Goal: Register for event/course

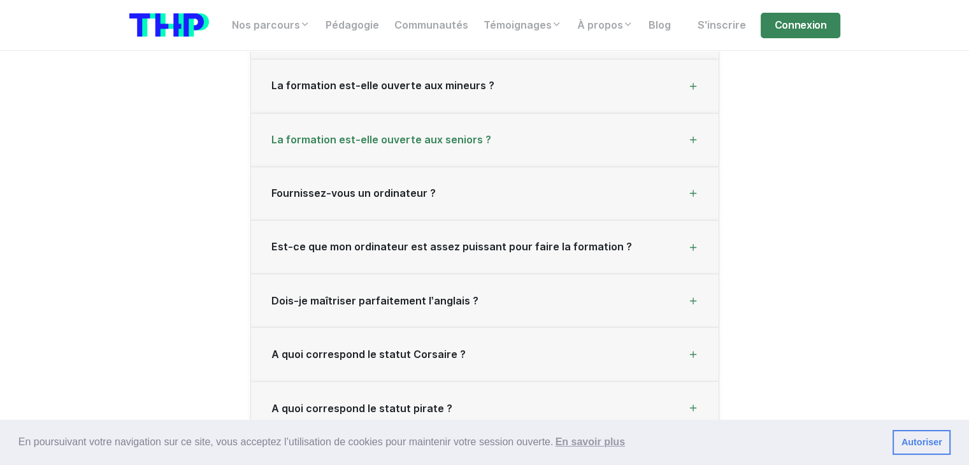
scroll to position [2166, 0]
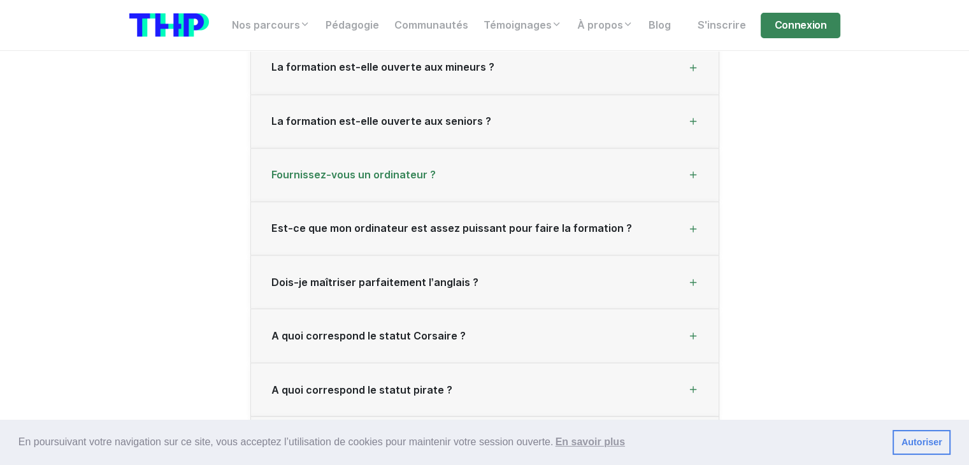
click at [409, 169] on span "Fournissez-vous un ordinateur ?" at bounding box center [353, 175] width 164 height 12
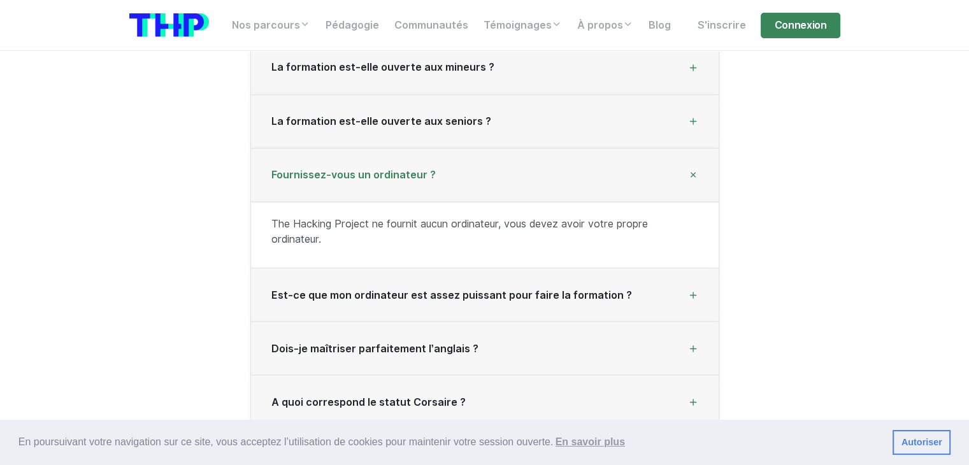
click at [425, 169] on span "Fournissez-vous un ordinateur ?" at bounding box center [353, 175] width 164 height 12
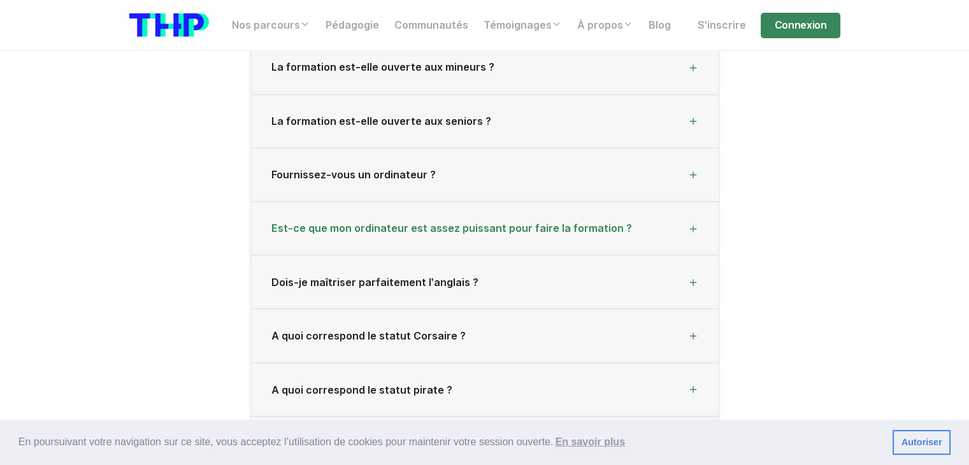
click at [510, 222] on span "Est-ce que mon ordinateur est assez puissant pour faire la formation ?" at bounding box center [451, 228] width 361 height 12
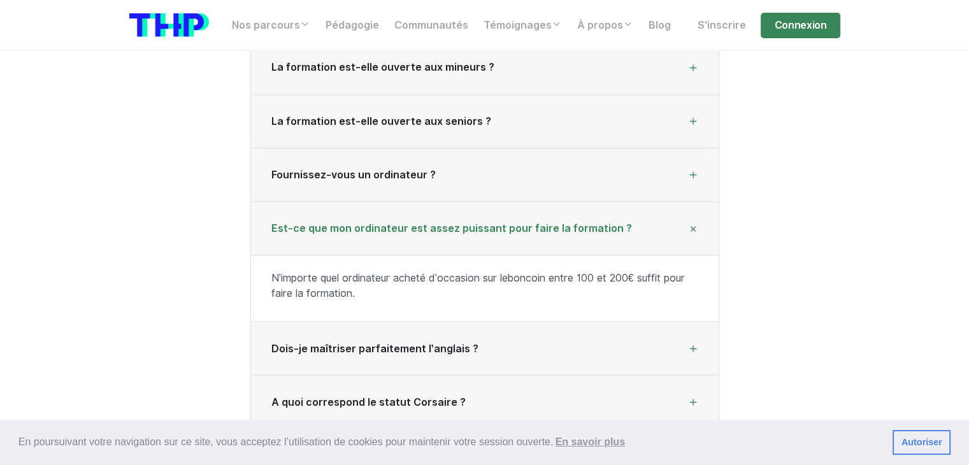
click at [510, 222] on span "Est-ce que mon ordinateur est assez puissant pour faire la formation ?" at bounding box center [451, 228] width 361 height 12
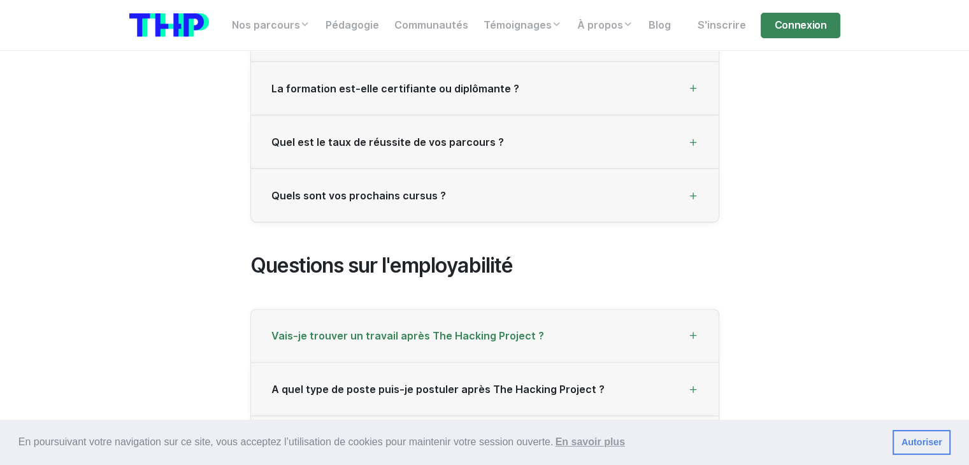
scroll to position [2862, 0]
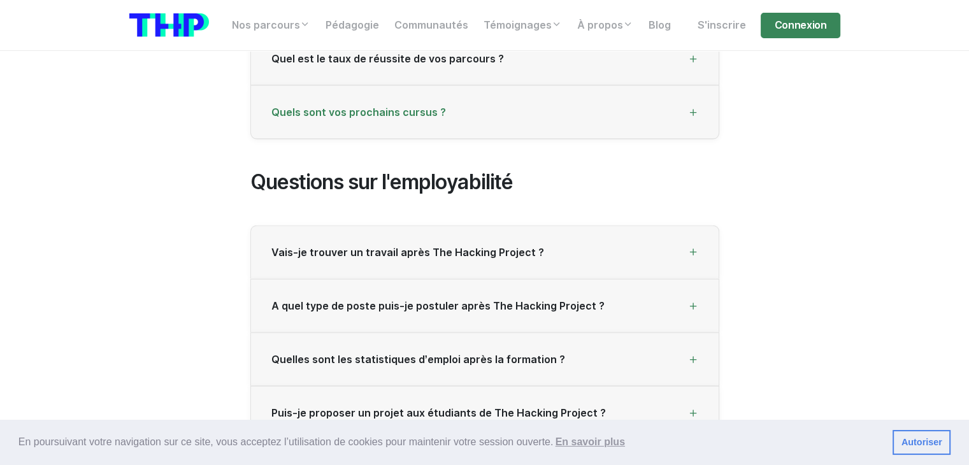
click at [402, 106] on span "Quels sont vos prochains cursus ?" at bounding box center [358, 112] width 175 height 12
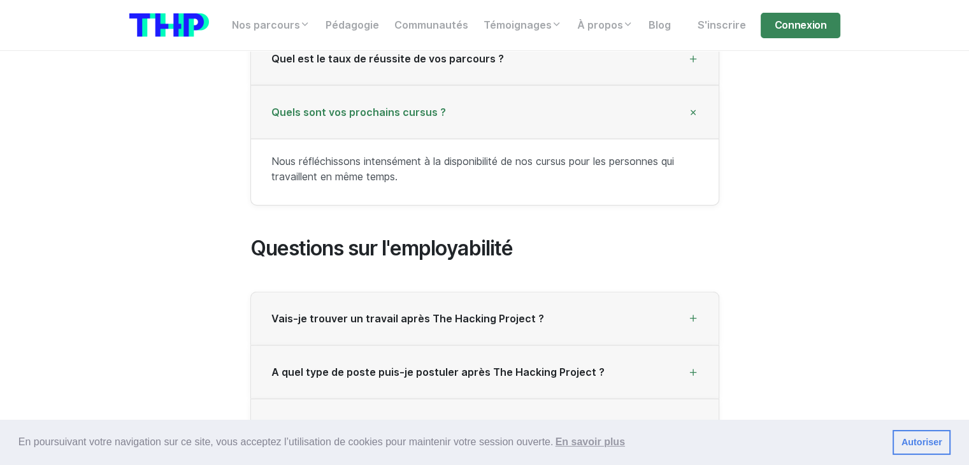
click at [429, 106] on span "Quels sont vos prochains cursus ?" at bounding box center [358, 112] width 175 height 12
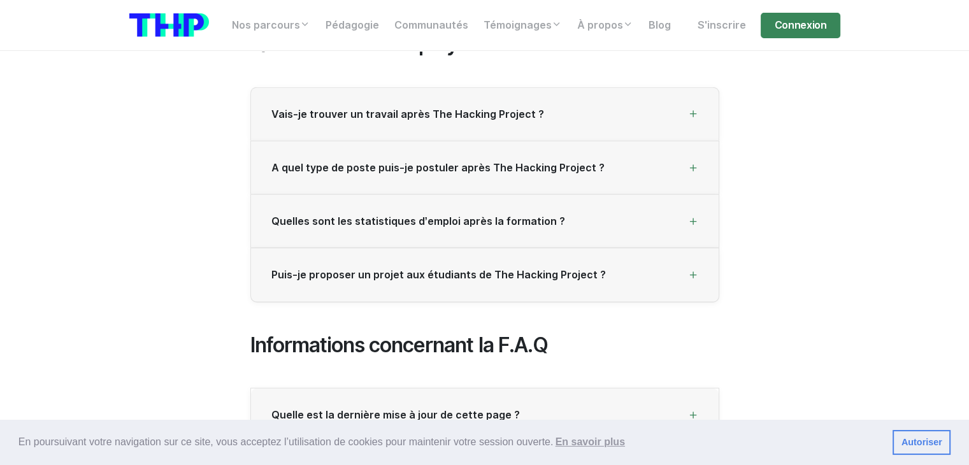
drag, startPoint x: 125, startPoint y: 178, endPoint x: 123, endPoint y: 187, distance: 9.1
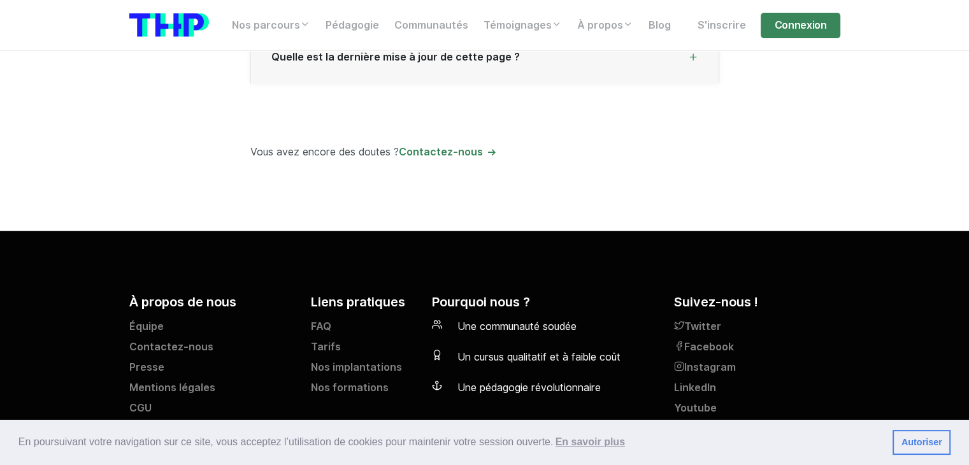
scroll to position [3381, 0]
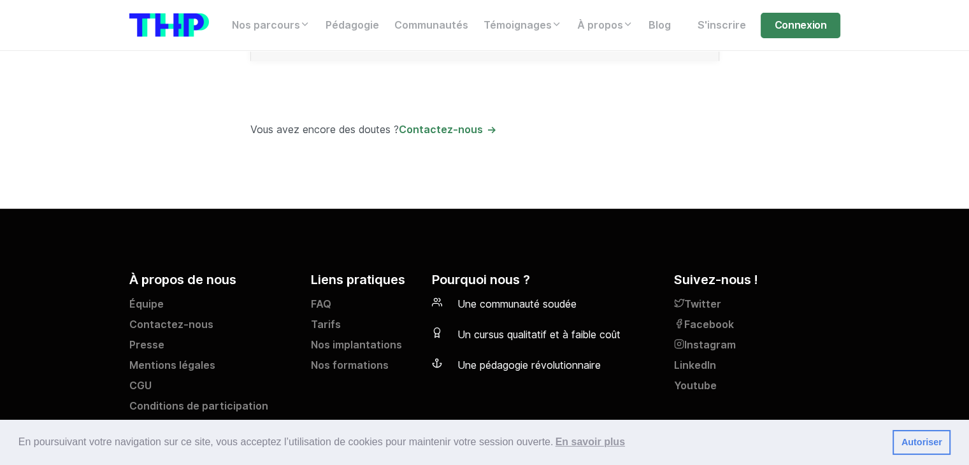
drag, startPoint x: 838, startPoint y: 336, endPoint x: 854, endPoint y: 155, distance: 182.2
drag, startPoint x: 854, startPoint y: 155, endPoint x: 861, endPoint y: 106, distance: 48.9
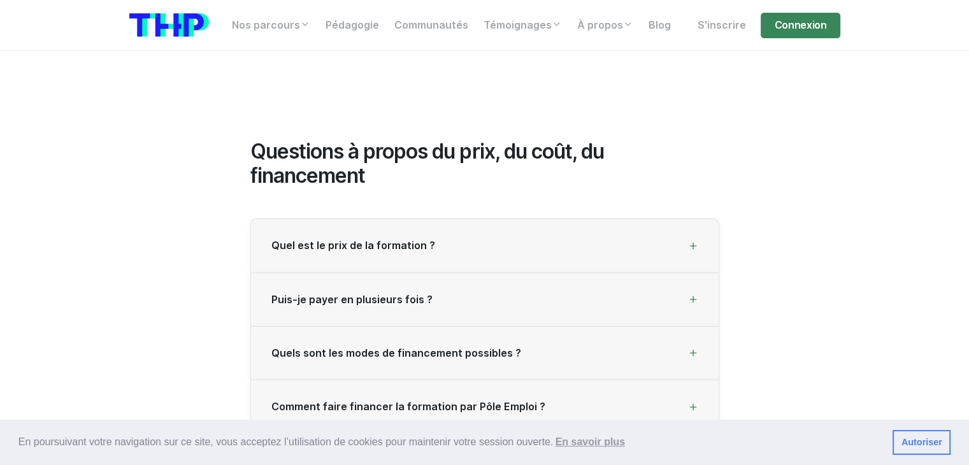
scroll to position [0, 0]
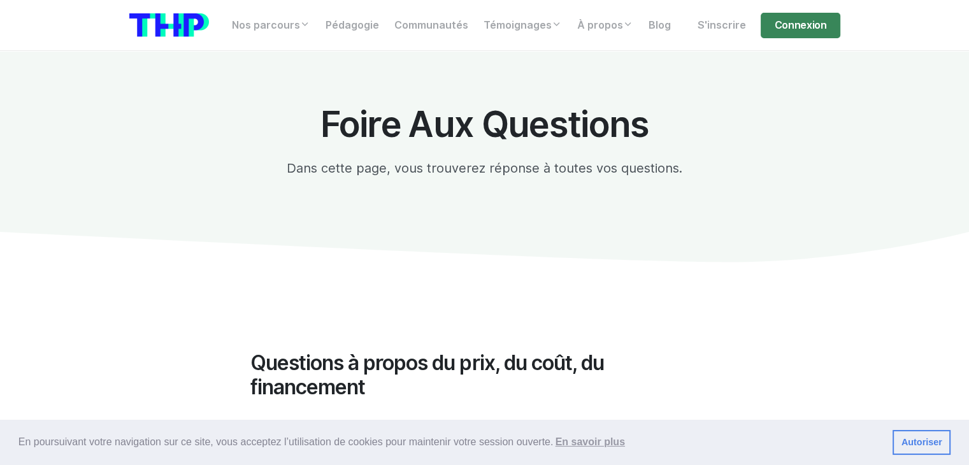
drag, startPoint x: 871, startPoint y: 186, endPoint x: 827, endPoint y: -25, distance: 216.1
click at [736, 25] on link "S'inscrire" at bounding box center [721, 25] width 64 height 25
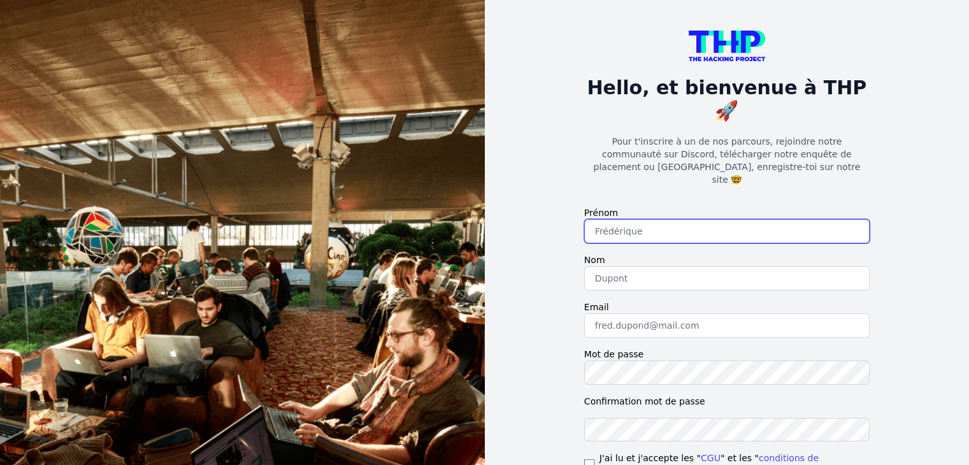
drag, startPoint x: 0, startPoint y: 0, endPoint x: 674, endPoint y: 192, distance: 700.6
click at [674, 219] on input "text" at bounding box center [726, 231] width 285 height 24
type input "[PERSON_NAME]"
type input "BEN HADDOU"
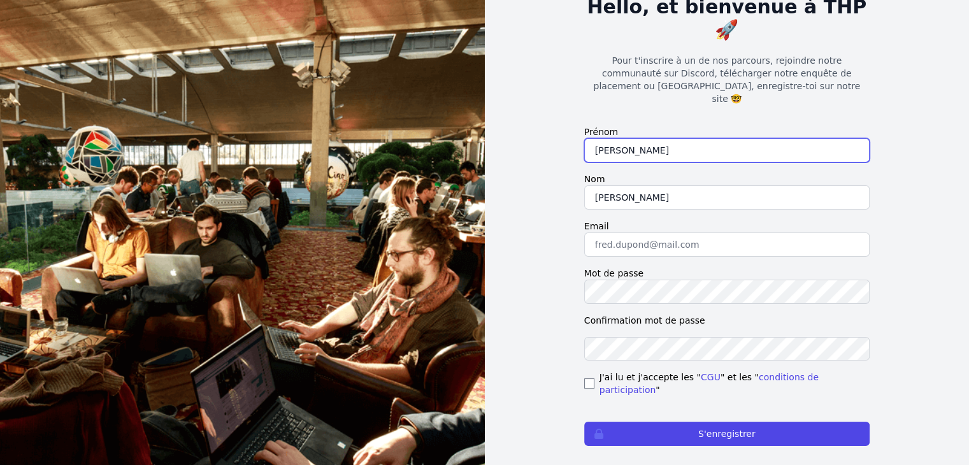
scroll to position [82, 0]
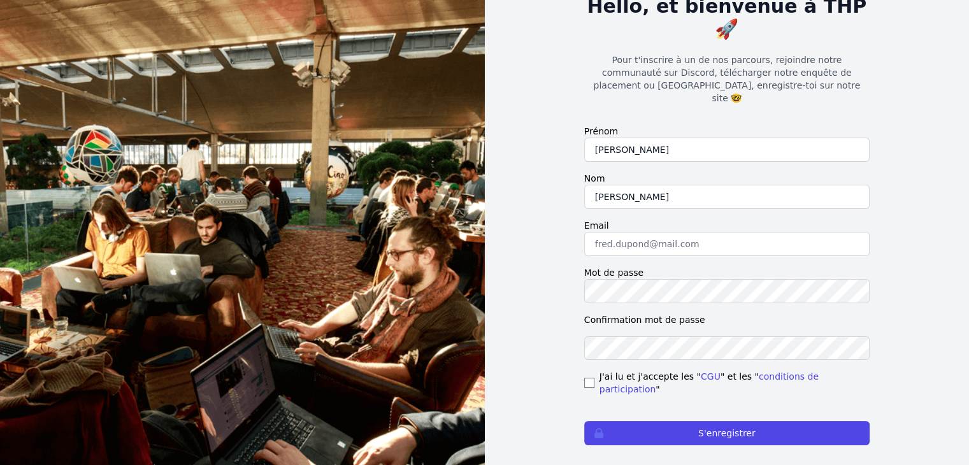
click at [680, 219] on label "Email" at bounding box center [726, 225] width 285 height 13
click at [663, 232] on input "email" at bounding box center [726, 244] width 285 height 24
type input "mohamed.benhaddou.pro@gmail.com"
click at [590, 327] on form "Prénom MOHAMED Nom BEN HADDOU Email mohamed.benhaddou.pro@gmail.com Mot de pass…" at bounding box center [726, 285] width 285 height 320
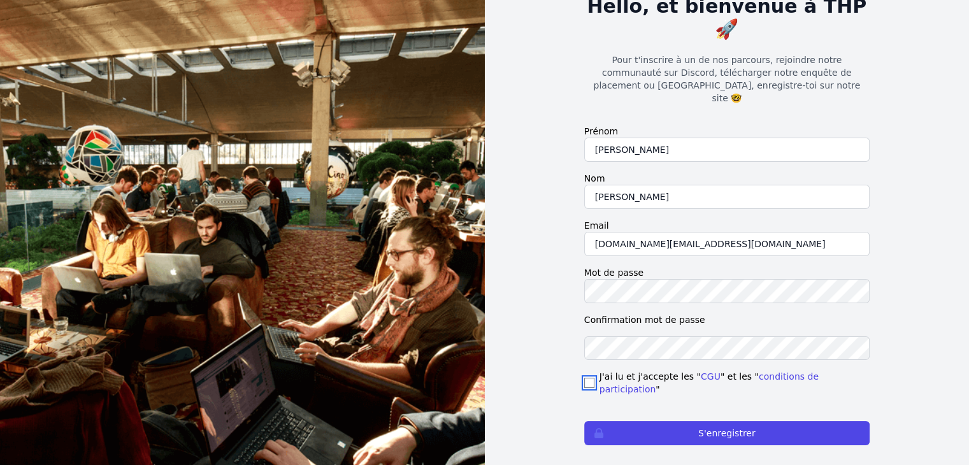
click at [591, 378] on input "checkbox" at bounding box center [589, 383] width 10 height 10
checkbox input "true"
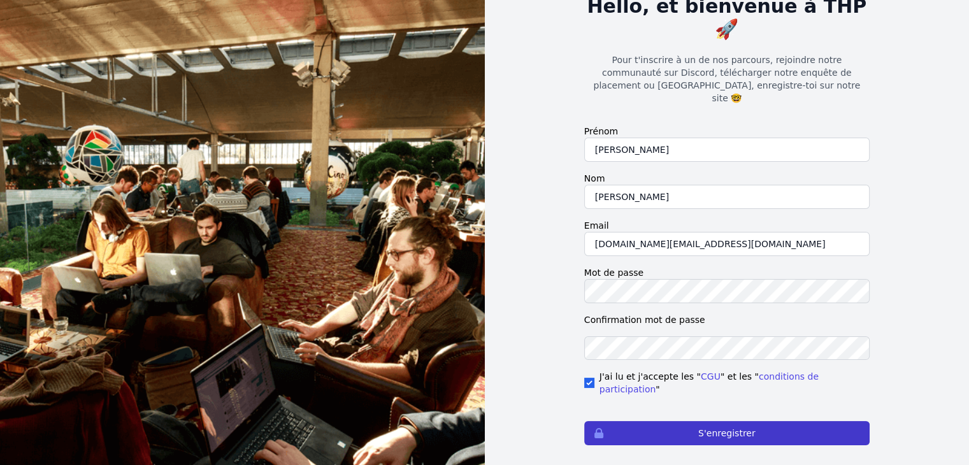
click at [734, 421] on button "S'enregistrer" at bounding box center [726, 433] width 285 height 24
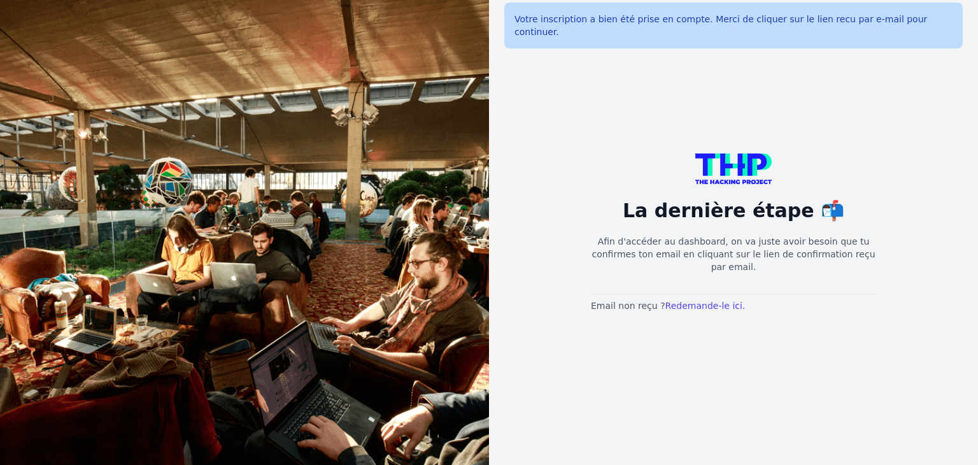
click at [911, 215] on div "La dernière étape 📬 Afin d'accéder au dashboard, on va juste avoir besoin que t…" at bounding box center [733, 232] width 489 height 465
click at [925, 227] on div "La dernière étape 📬 Afin d'accéder au dashboard, on va juste avoir besoin que t…" at bounding box center [733, 232] width 489 height 465
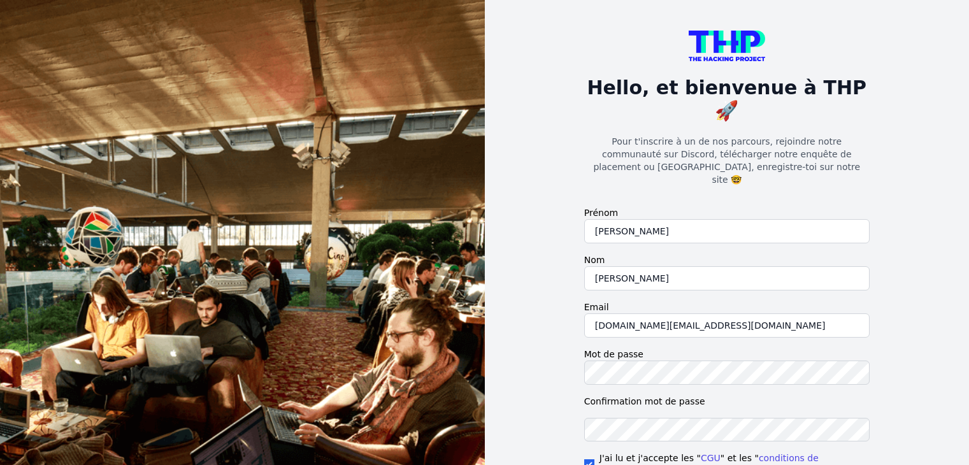
scroll to position [82, 0]
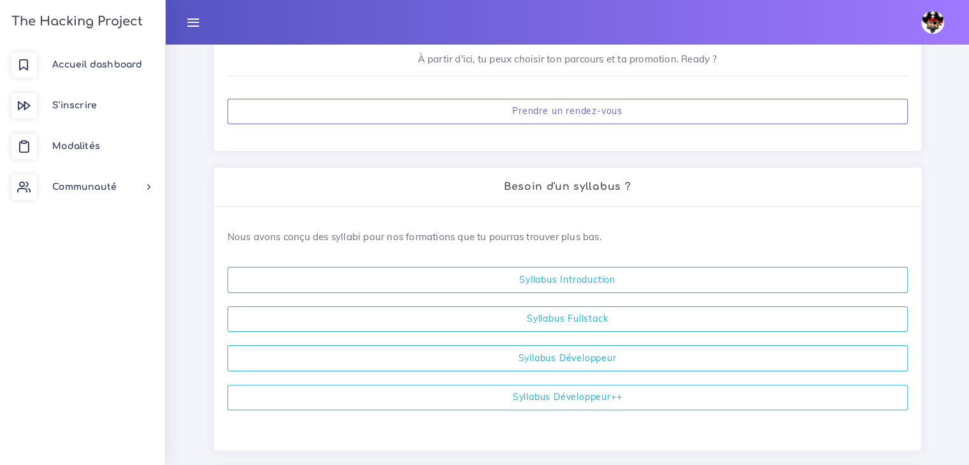
scroll to position [53, 0]
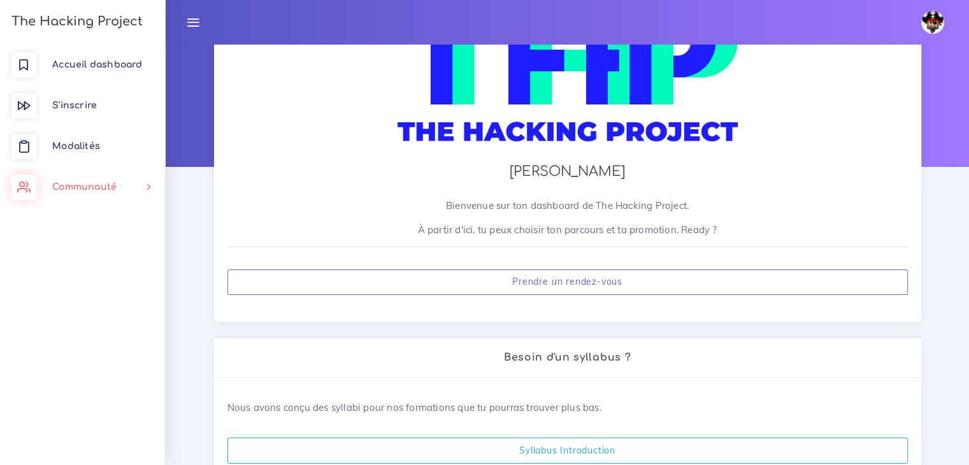
click at [96, 194] on link "Communauté" at bounding box center [82, 187] width 165 height 41
click at [75, 146] on span "Modalités" at bounding box center [76, 146] width 48 height 10
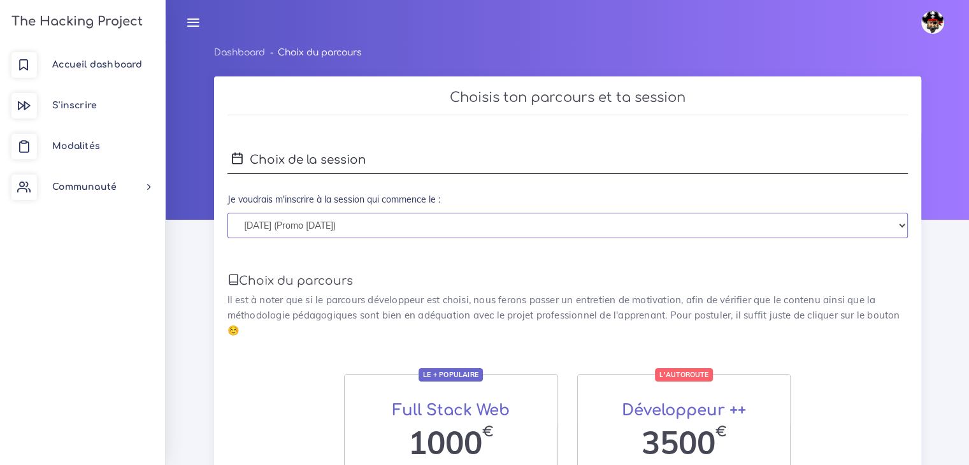
click at [769, 227] on select "lundi 06 octobre 2025 (Promo Octobre 2025) lundi 05 janvier 2026 (Promo Janvier…" at bounding box center [567, 226] width 680 height 26
click at [771, 225] on select "lundi 06 octobre 2025 (Promo Octobre 2025) lundi 05 janvier 2026 (Promo Janvier…" at bounding box center [567, 226] width 680 height 26
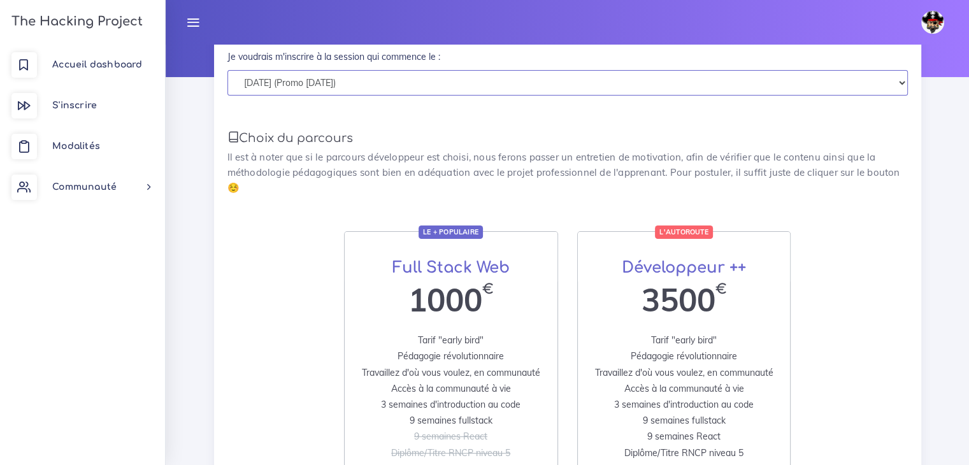
scroll to position [191, 0]
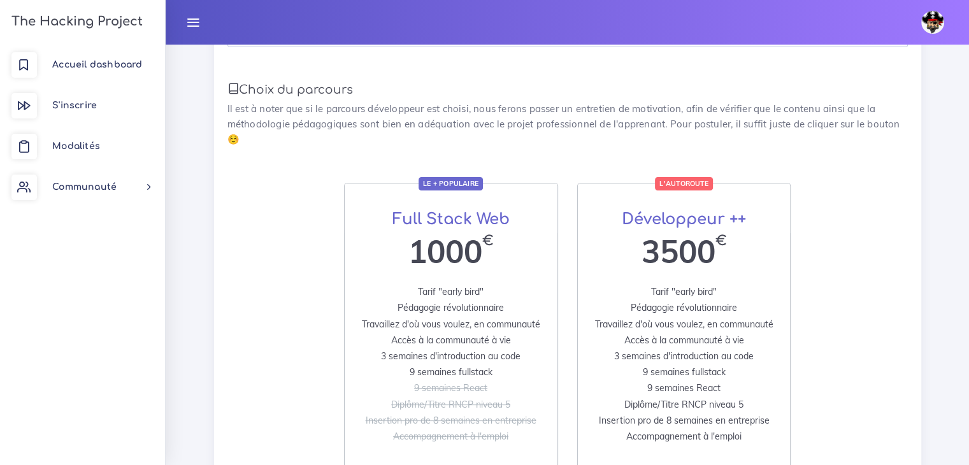
click at [841, 234] on div "Le + populaire Full Stack Web 1000 € Tarif "early bird" Pédagogie révolutionnai…" at bounding box center [567, 358] width 699 height 350
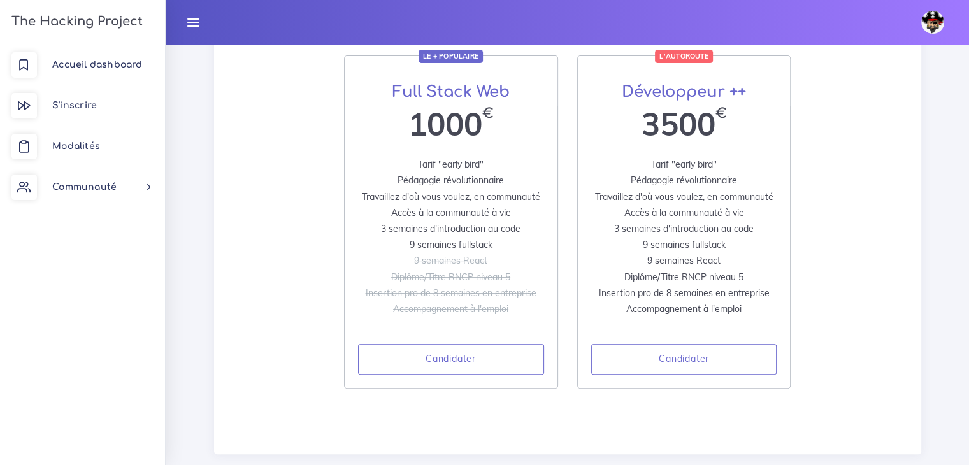
scroll to position [255, 0]
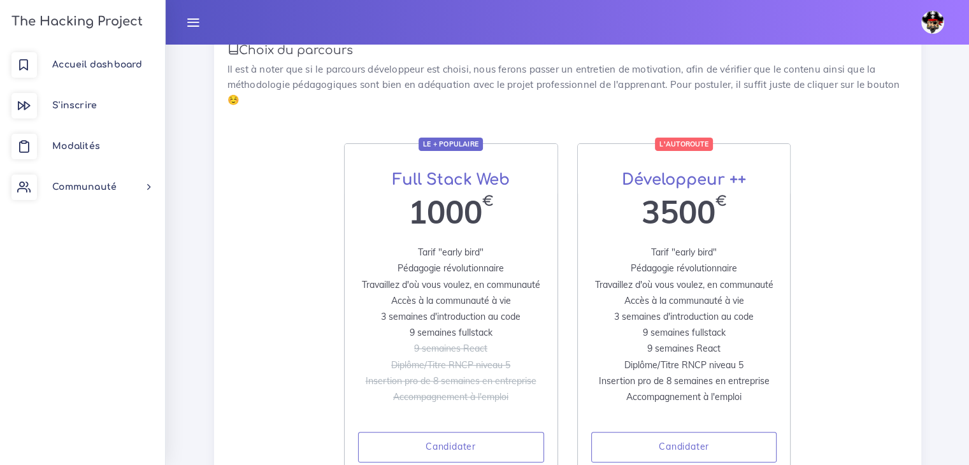
drag, startPoint x: 856, startPoint y: 261, endPoint x: 856, endPoint y: 243, distance: 18.5
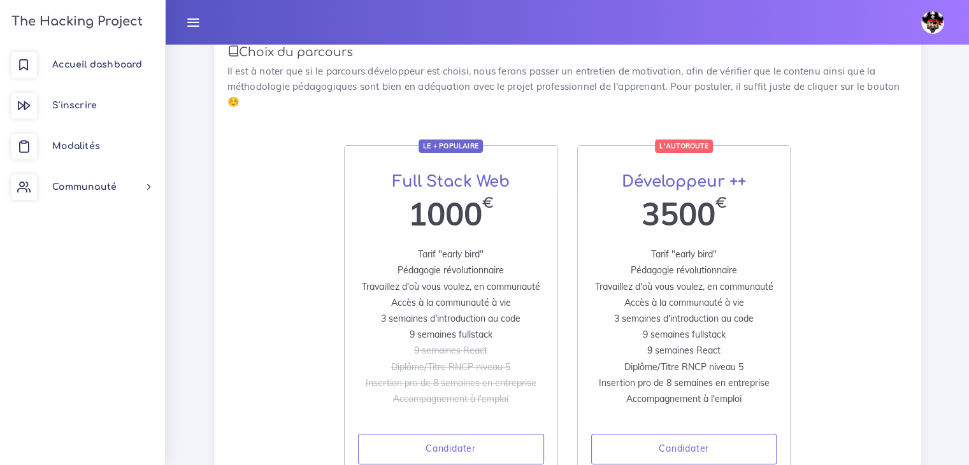
drag, startPoint x: 874, startPoint y: 226, endPoint x: 874, endPoint y: 219, distance: 7.0
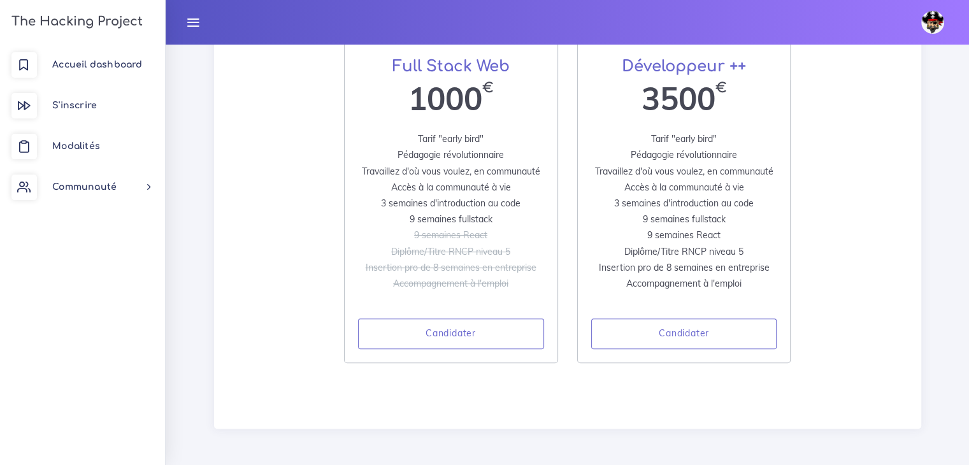
scroll to position [0, 0]
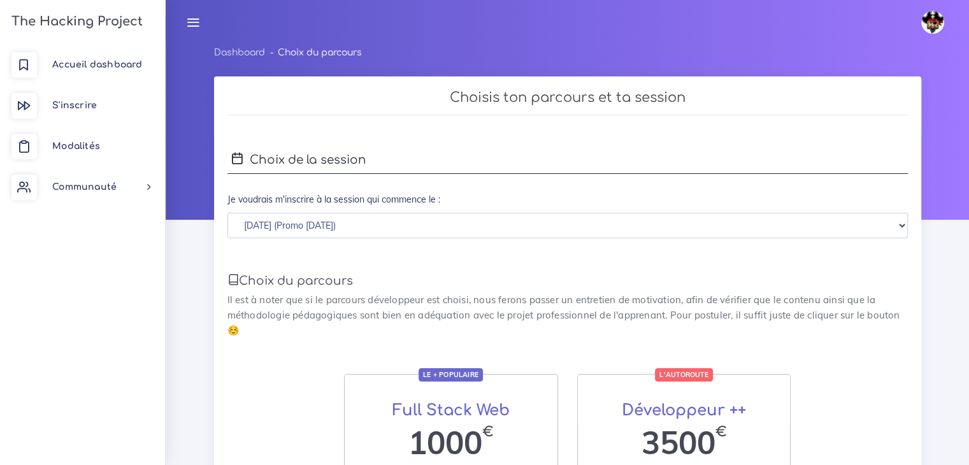
click at [325, 196] on label "Je voudrais m'inscrire à la session qui commence le :" at bounding box center [333, 200] width 213 height 26
click at [386, 183] on form "Choix de la session Je voudrais m'inscrire à la session qui commence le : lundi…" at bounding box center [567, 434] width 680 height 577
click at [304, 161] on h4 "Choix de la session" at bounding box center [567, 159] width 680 height 27
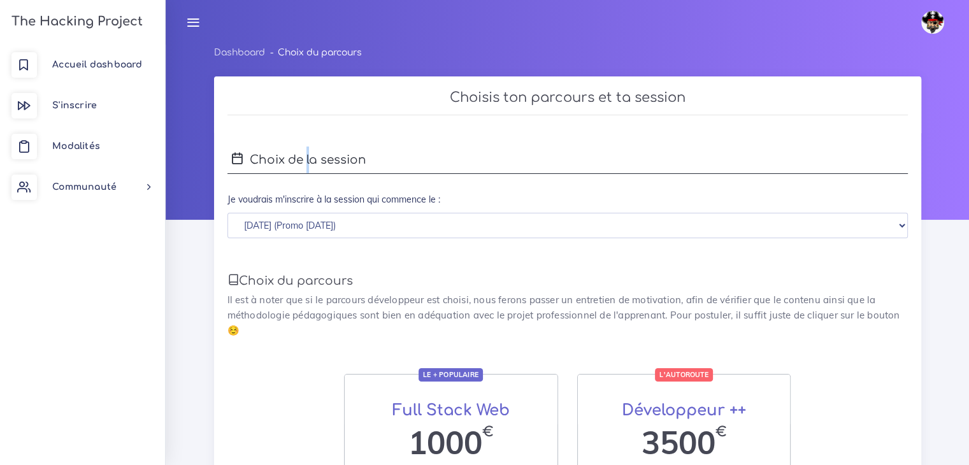
click at [304, 161] on h4 "Choix de la session" at bounding box center [567, 159] width 680 height 27
click at [268, 159] on h4 "Choix de la session" at bounding box center [567, 159] width 680 height 27
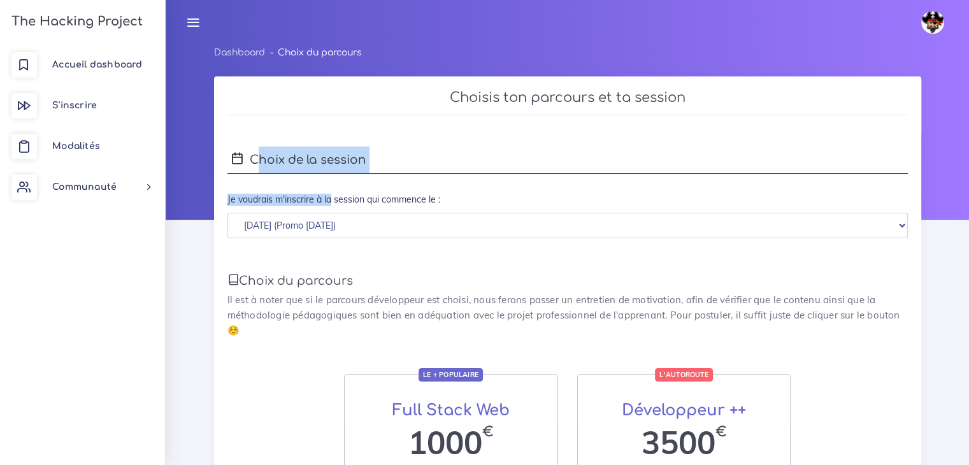
drag, startPoint x: 268, startPoint y: 159, endPoint x: 328, endPoint y: 199, distance: 72.6
click at [328, 199] on form "Choix de la session Je voudrais m'inscrire à la session qui commence le : lundi…" at bounding box center [567, 434] width 680 height 577
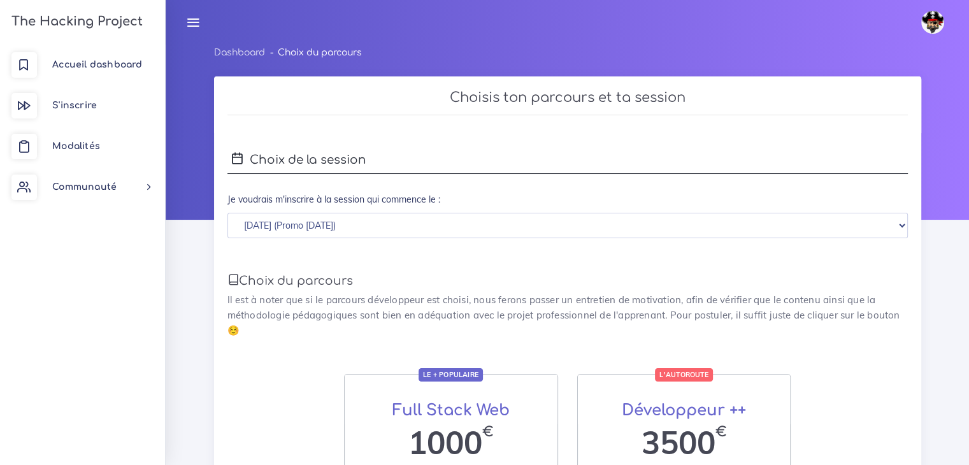
click at [529, 180] on form "Choix de la session Je voudrais m'inscrire à la session qui commence le : lundi…" at bounding box center [567, 434] width 680 height 577
click at [285, 52] on li "Choix du parcours" at bounding box center [313, 53] width 97 height 16
drag, startPoint x: 285, startPoint y: 52, endPoint x: 248, endPoint y: 54, distance: 37.6
click at [248, 54] on ol "Dashboard Choix du parcours" at bounding box center [567, 56] width 707 height 23
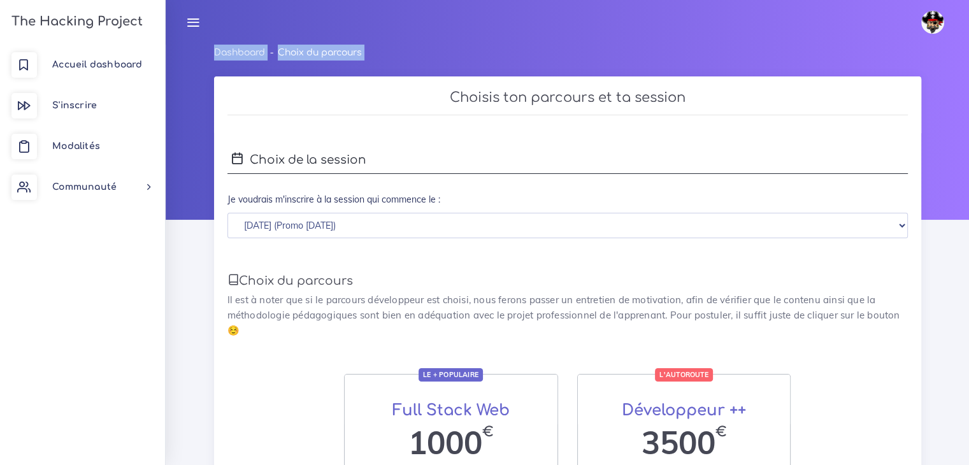
click at [248, 80] on div "Choisis ton parcours et ta session" at bounding box center [567, 104] width 707 height 57
click at [309, 49] on li "Choix du parcours" at bounding box center [313, 53] width 97 height 16
click at [350, 53] on li "Choix du parcours" at bounding box center [313, 53] width 97 height 16
drag, startPoint x: 350, startPoint y: 53, endPoint x: 232, endPoint y: 56, distance: 117.9
click at [232, 56] on ol "Dashboard Choix du parcours" at bounding box center [567, 56] width 707 height 23
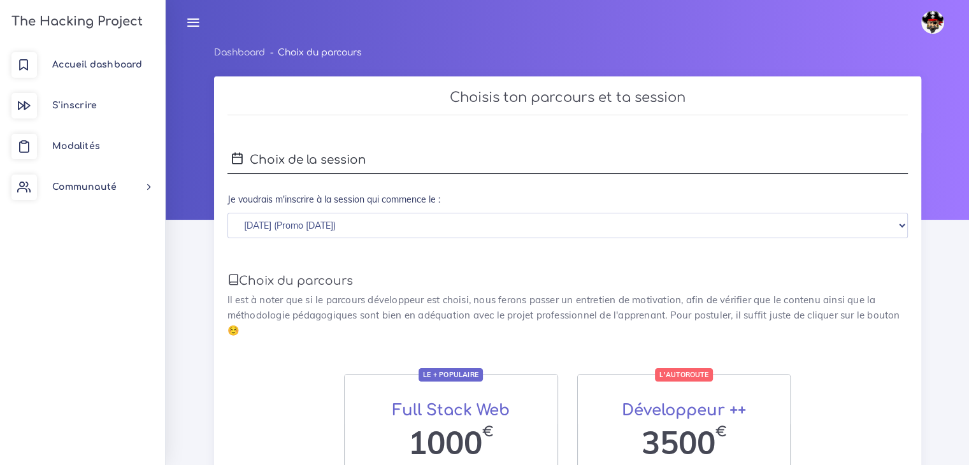
click at [232, 73] on div "Dashboard Choix du parcours" at bounding box center [567, 61] width 726 height 32
click at [318, 49] on li "Choix du parcours" at bounding box center [313, 53] width 97 height 16
drag, startPoint x: 318, startPoint y: 49, endPoint x: 207, endPoint y: 54, distance: 111.6
click at [207, 54] on div "Dashboard Choix du parcours" at bounding box center [567, 61] width 726 height 32
click at [249, 69] on div "Dashboard Choix du parcours" at bounding box center [567, 61] width 726 height 32
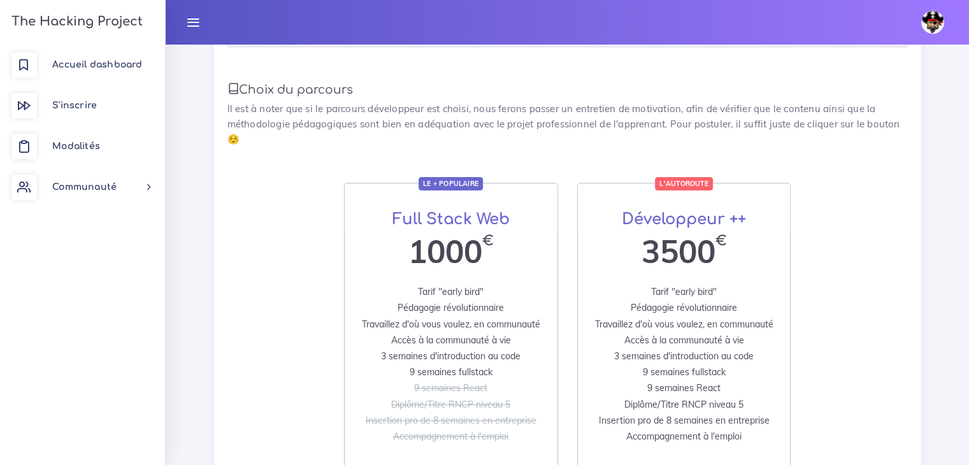
scroll to position [318, 0]
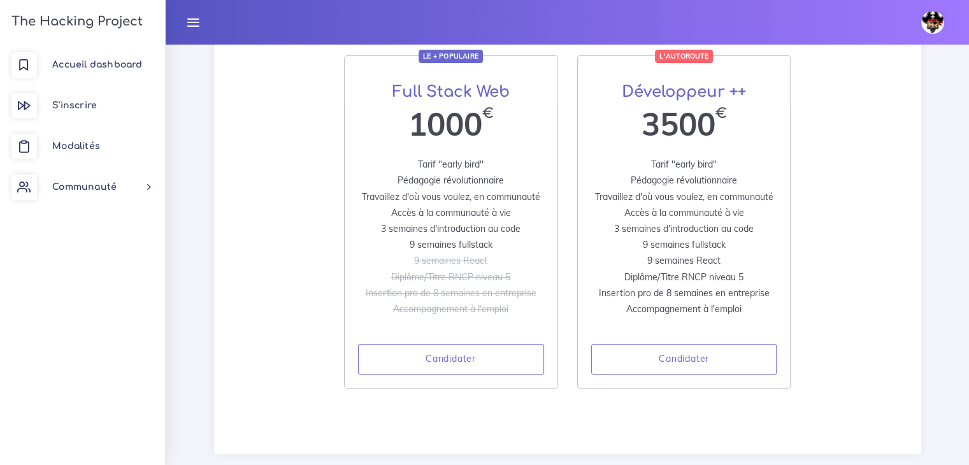
click at [460, 261] on span "9 semaines React" at bounding box center [450, 260] width 73 height 11
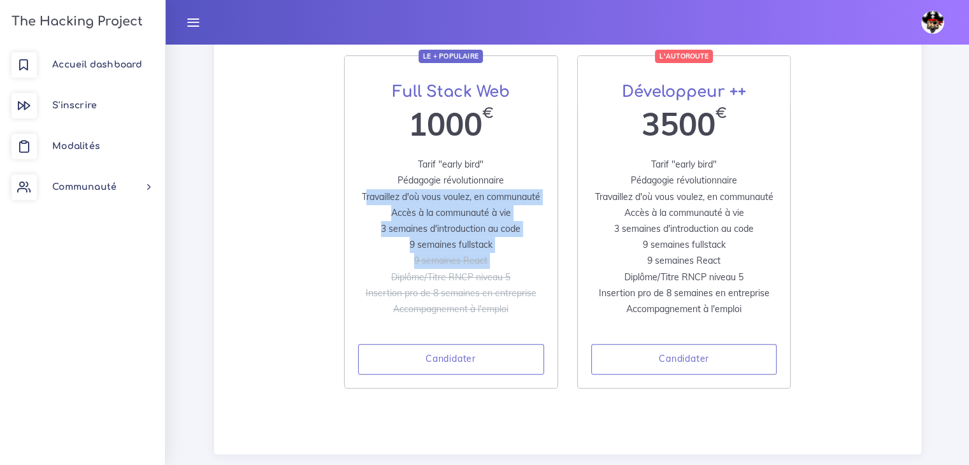
drag, startPoint x: 460, startPoint y: 261, endPoint x: 459, endPoint y: 202, distance: 58.6
click at [459, 202] on ul "Tarif "early bird" Pédagogie révolutionnaire Travaillez d'où vous voulez, en co…" at bounding box center [451, 237] width 186 height 161
click at [460, 202] on span "Travaillez d'où vous voulez, en communauté" at bounding box center [451, 196] width 178 height 11
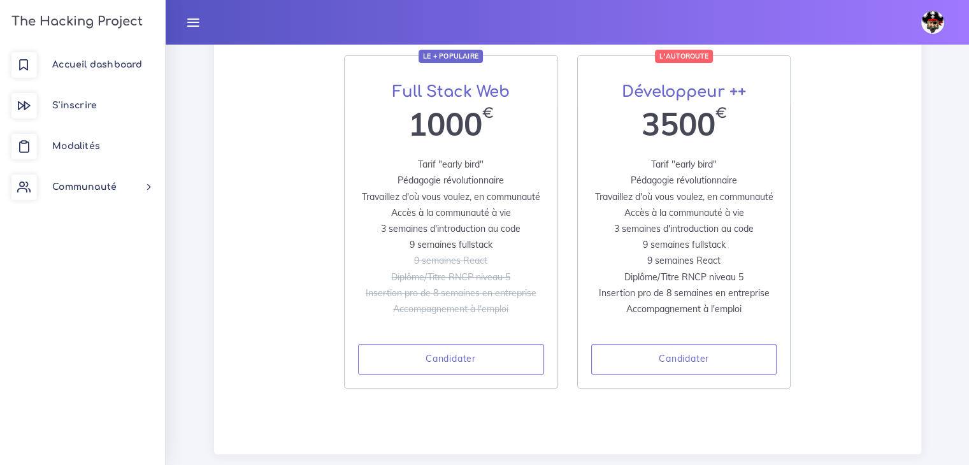
click at [474, 313] on span "Accompagnement à l'emploi" at bounding box center [450, 308] width 115 height 11
click at [675, 217] on span "Accès à la communauté à vie" at bounding box center [684, 212] width 120 height 11
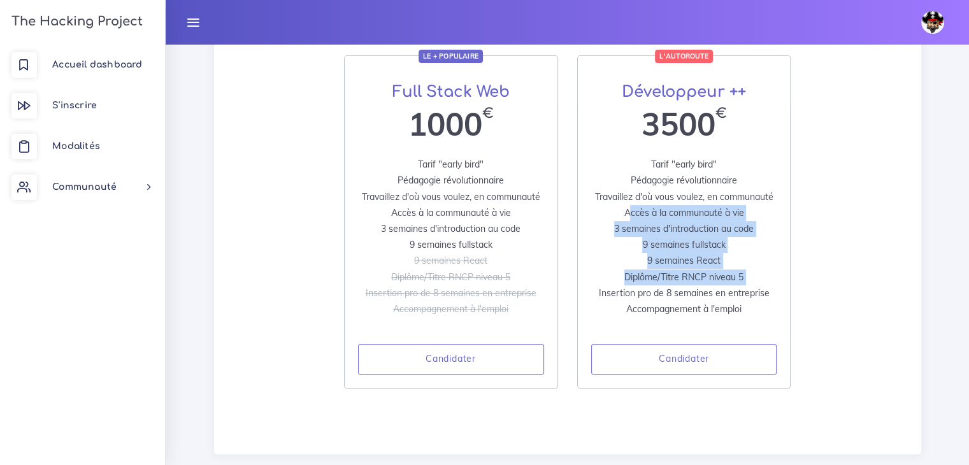
drag, startPoint x: 675, startPoint y: 217, endPoint x: 682, endPoint y: 276, distance: 59.0
click at [682, 276] on ul "Tarif "early bird" Pédagogie révolutionnaire Travaillez d'où vous voulez, en co…" at bounding box center [684, 237] width 186 height 161
click at [808, 257] on div "Le + populaire Full Stack Web 1000 € Tarif "early bird" Pédagogie révolutionnai…" at bounding box center [567, 230] width 699 height 350
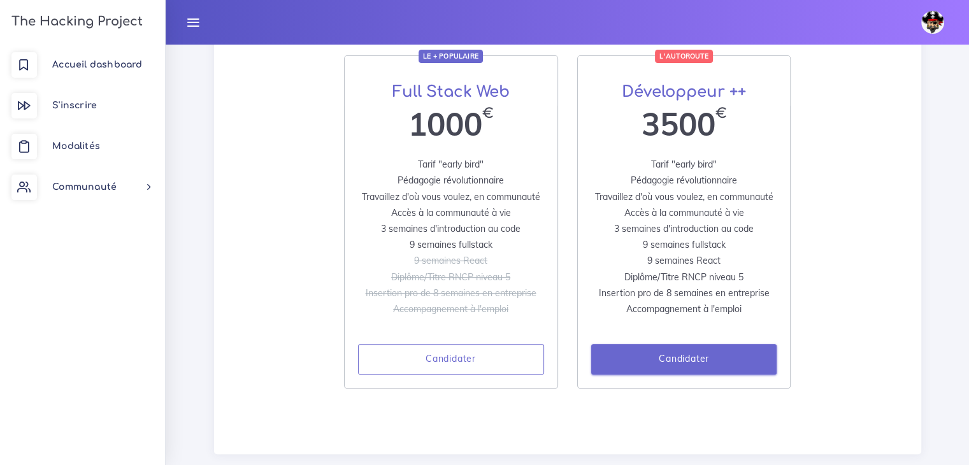
click at [692, 364] on link "Candidater" at bounding box center [684, 359] width 186 height 31
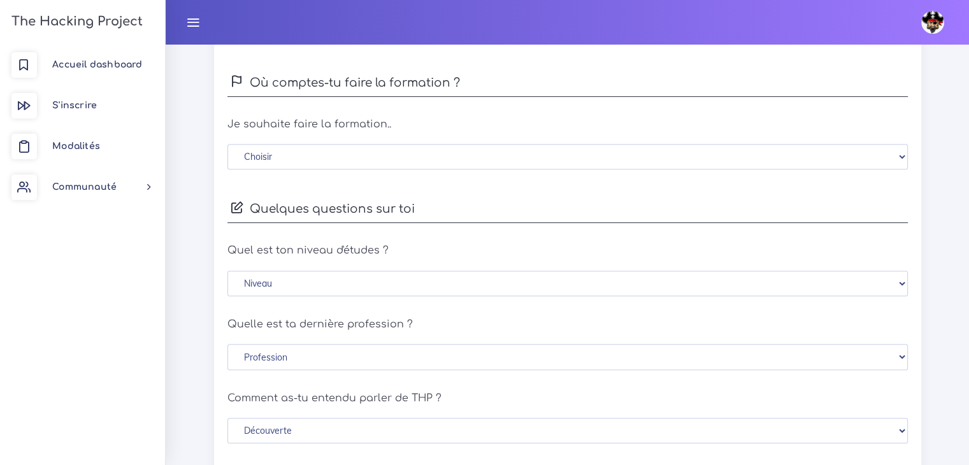
scroll to position [637, 0]
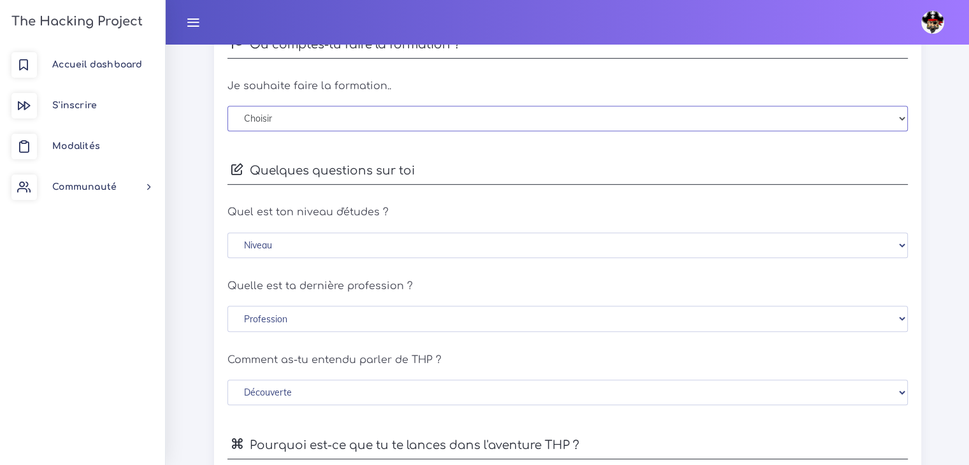
drag, startPoint x: 331, startPoint y: 127, endPoint x: 338, endPoint y: 121, distance: 8.6
click at [331, 127] on select "Choisir En distanciel [GEOGRAPHIC_DATA] [GEOGRAPHIC_DATA] [GEOGRAPHIC_DATA] [GE…" at bounding box center [567, 119] width 680 height 26
select select "0"
click at [227, 106] on select "Choisir En distanciel [GEOGRAPHIC_DATA] [GEOGRAPHIC_DATA] [GEOGRAPHIC_DATA] [GE…" at bounding box center [567, 119] width 680 height 26
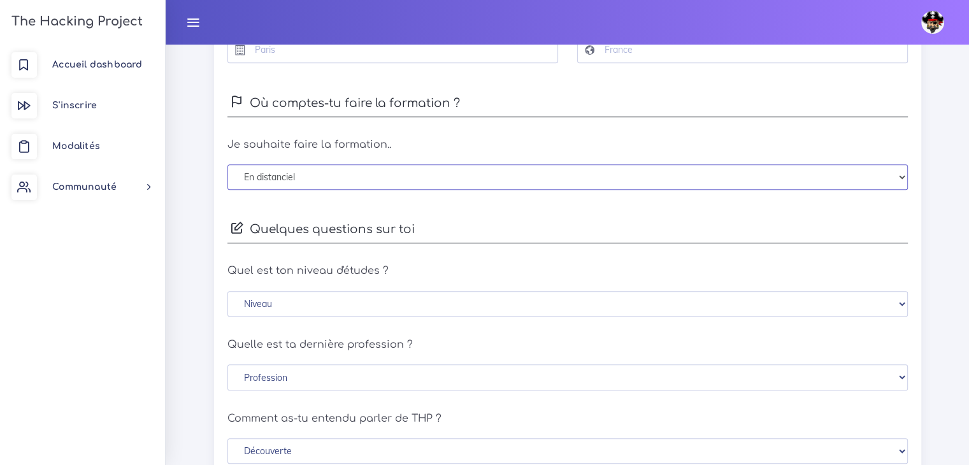
scroll to position [573, 0]
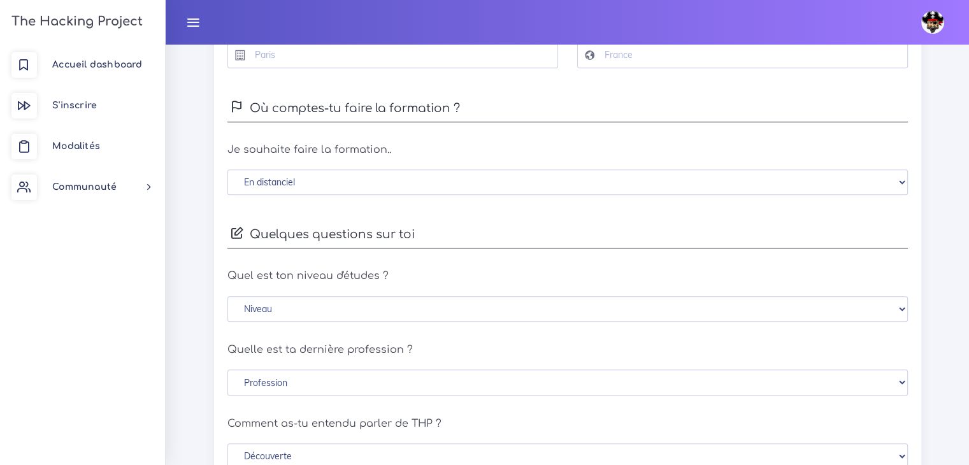
click at [256, 99] on h4 "Où comptes-tu faire la formation ?" at bounding box center [567, 108] width 680 height 27
drag, startPoint x: 256, startPoint y: 99, endPoint x: 352, endPoint y: 108, distance: 95.9
click at [352, 108] on h4 "Où comptes-tu faire la formation ?" at bounding box center [567, 108] width 680 height 27
click at [354, 112] on h4 "Où comptes-tu faire la formation ?" at bounding box center [567, 108] width 680 height 27
click at [359, 177] on select "Choisir En distanciel [GEOGRAPHIC_DATA] [GEOGRAPHIC_DATA] [GEOGRAPHIC_DATA] [GE…" at bounding box center [567, 182] width 680 height 26
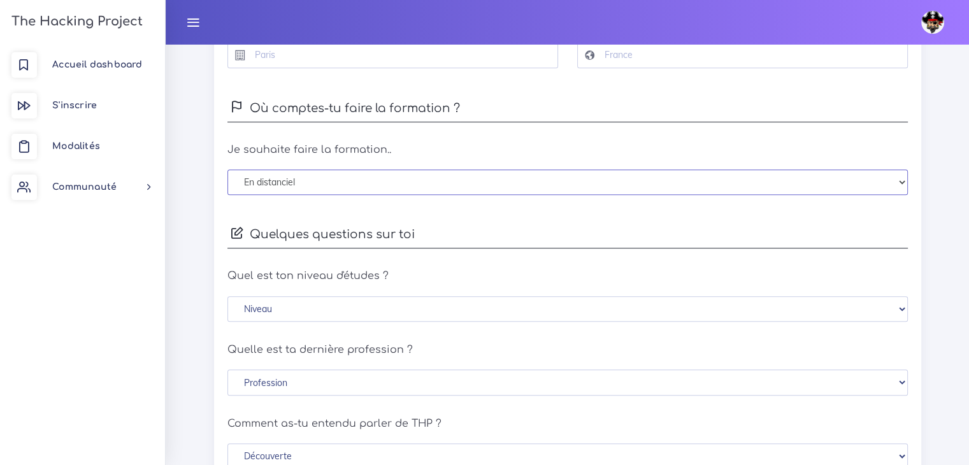
click at [359, 177] on select "Choisir En distanciel [GEOGRAPHIC_DATA] [GEOGRAPHIC_DATA] [GEOGRAPHIC_DATA] [GE…" at bounding box center [567, 182] width 680 height 26
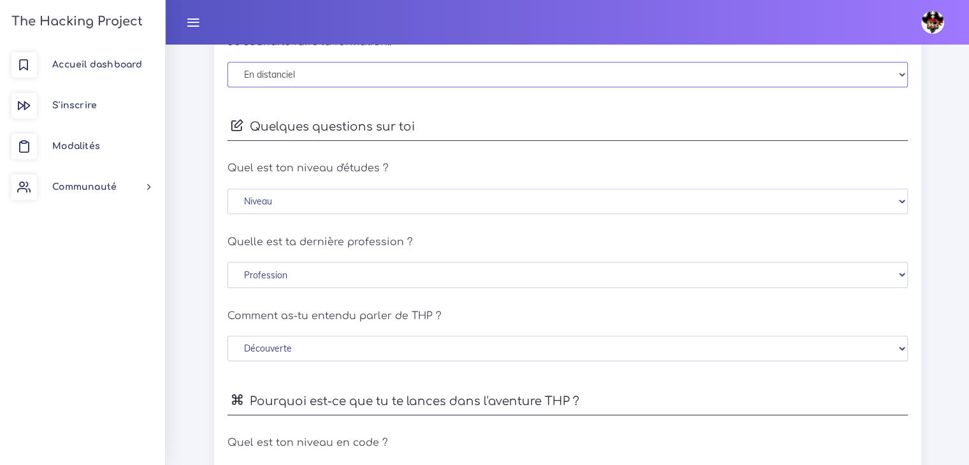
scroll to position [701, 0]
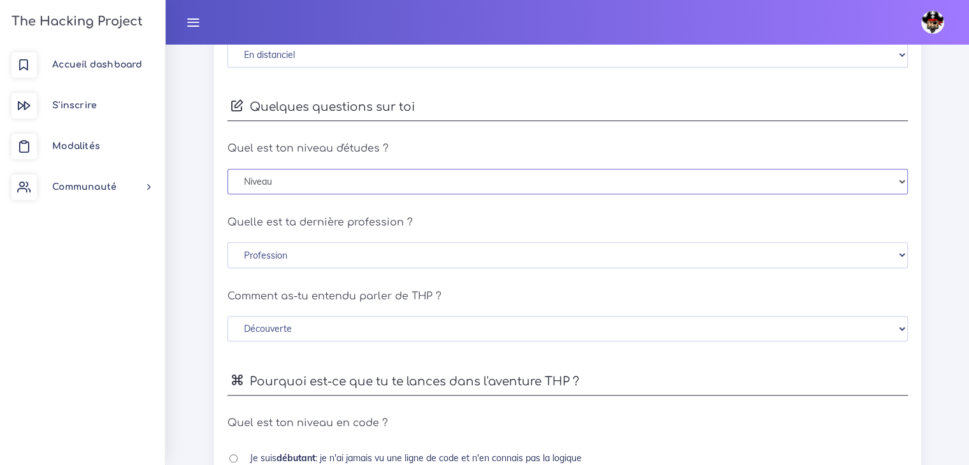
click at [372, 182] on select "Niveau Sans diplôme Brevet des collèges CAP/BEP (autres diplômes techniques) Ba…" at bounding box center [567, 182] width 680 height 26
select select "bac_plus_5"
click at [227, 169] on select "Niveau Sans diplôme Brevet des collèges CAP/BEP (autres diplômes techniques) Ba…" at bounding box center [567, 182] width 680 height 26
click at [348, 255] on select "Profession Cadres et profession intellectuelle supérieure Profession intérmedia…" at bounding box center [567, 255] width 680 height 26
select select "cadre"
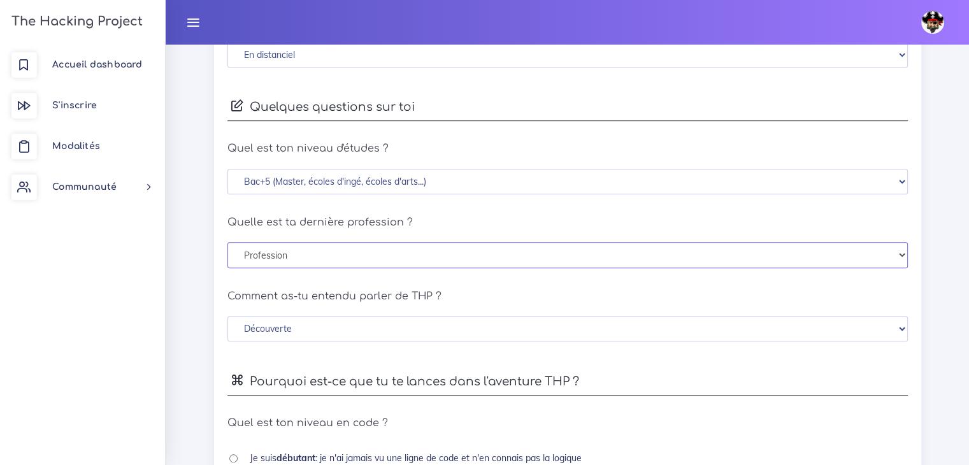
click at [227, 242] on select "Profession Cadres et profession intellectuelle supérieure Profession intérmedia…" at bounding box center [567, 255] width 680 height 26
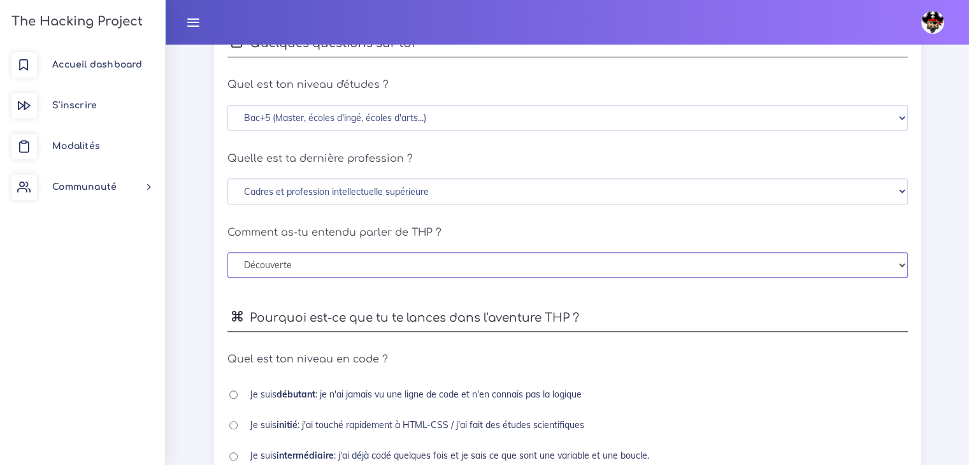
click at [395, 265] on select "Découverte Un ami m'en a parlé Je l'ai vu sur les réseaux sociaux Une recherche…" at bounding box center [567, 265] width 680 height 26
click at [227, 252] on select "Découverte Un ami m'en a parlé Je l'ai vu sur les réseaux sociaux Une recherche…" at bounding box center [567, 265] width 680 height 26
click at [390, 272] on select "Découverte Un ami m'en a parlé Je l'ai vu sur les réseaux sociaux Une recherche…" at bounding box center [567, 265] width 680 height 26
select select "seo"
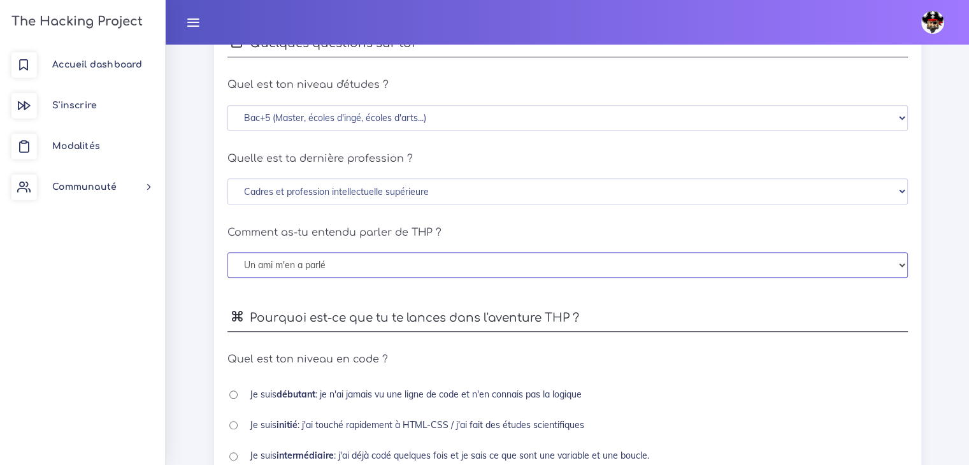
click at [227, 252] on select "Découverte Un ami m'en a parlé Je l'ai vu sur les réseaux sociaux Une recherche…" at bounding box center [567, 265] width 680 height 26
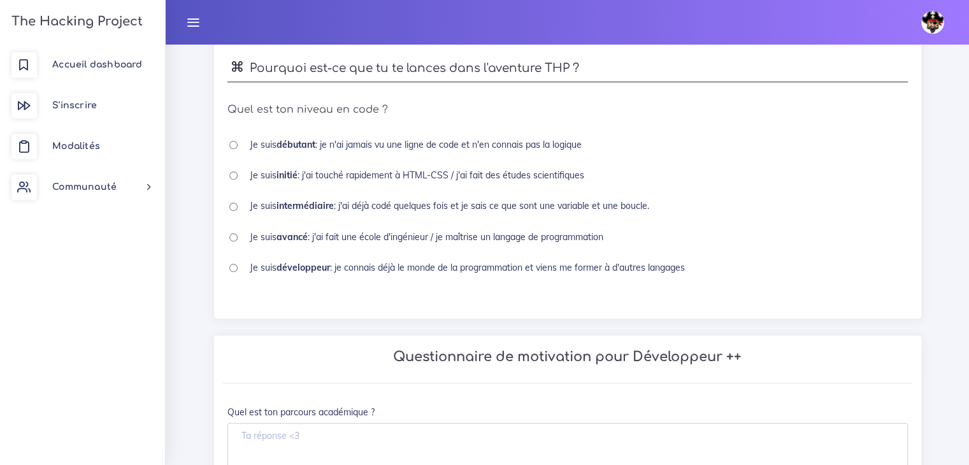
scroll to position [1019, 0]
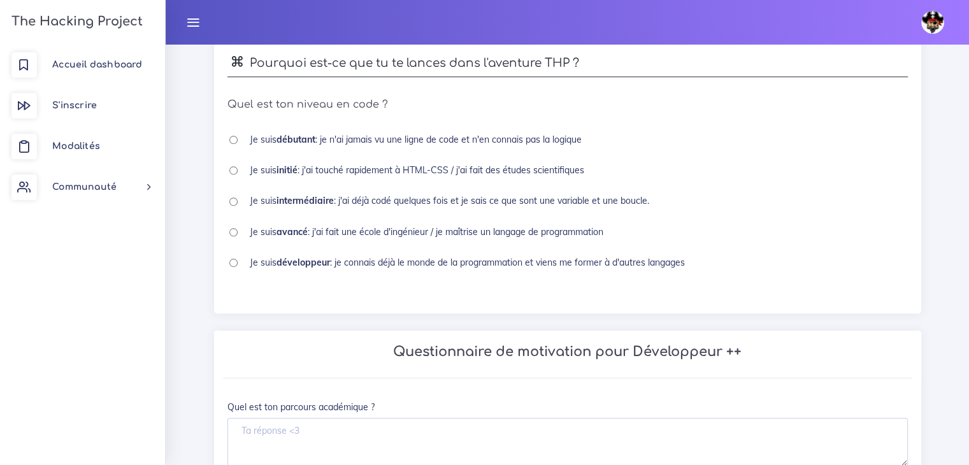
click at [303, 230] on b "avancé" at bounding box center [291, 231] width 31 height 11
click at [230, 230] on input "radio" at bounding box center [233, 232] width 8 height 8
radio input "true"
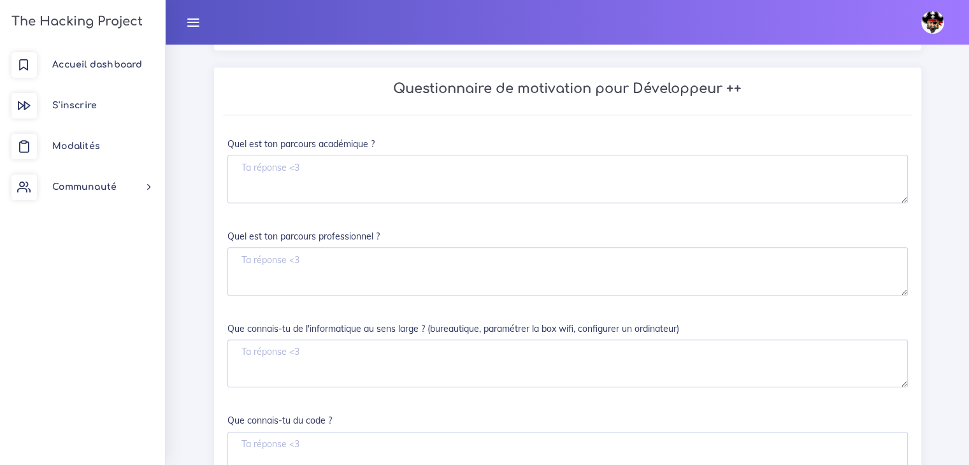
scroll to position [1338, 0]
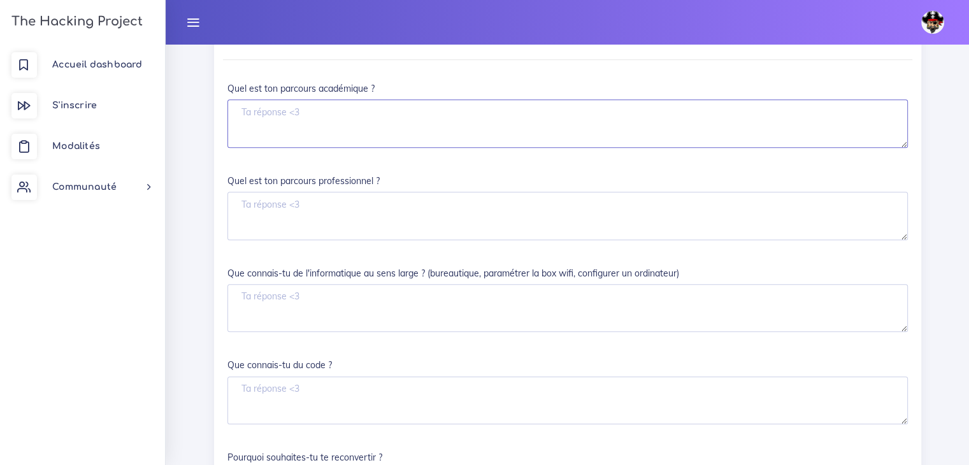
click at [296, 110] on textarea "Quel est ton parcours académique ?" at bounding box center [567, 123] width 680 height 48
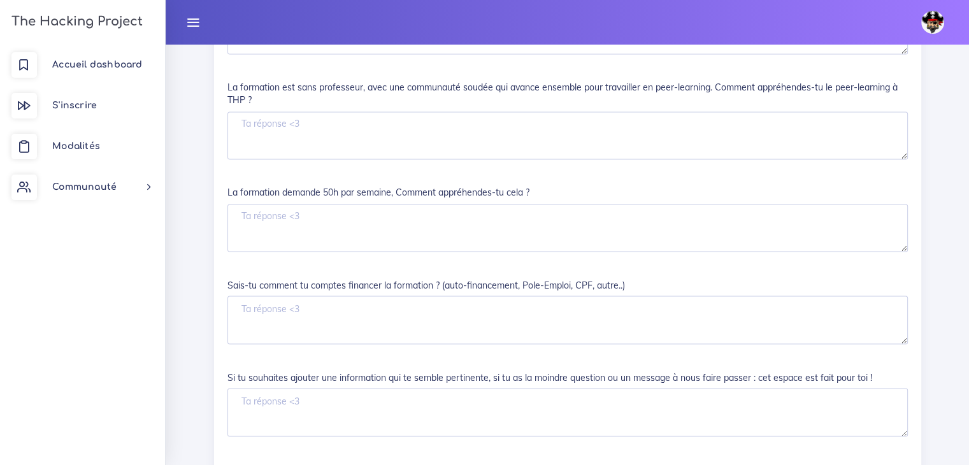
scroll to position [2191, 0]
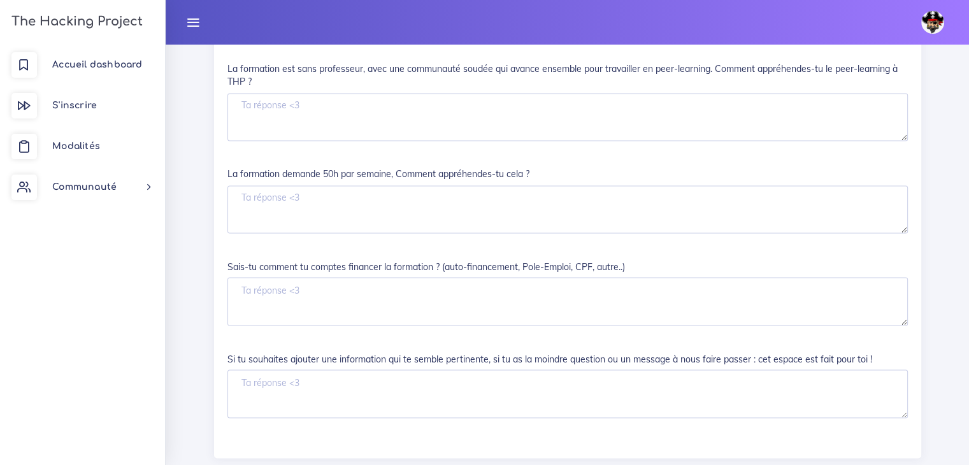
drag, startPoint x: 608, startPoint y: 243, endPoint x: 609, endPoint y: 221, distance: 22.3
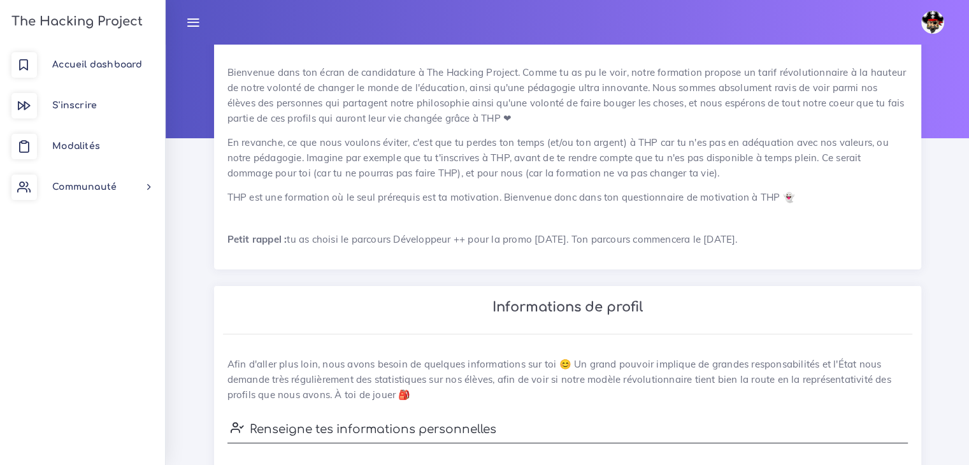
scroll to position [0, 0]
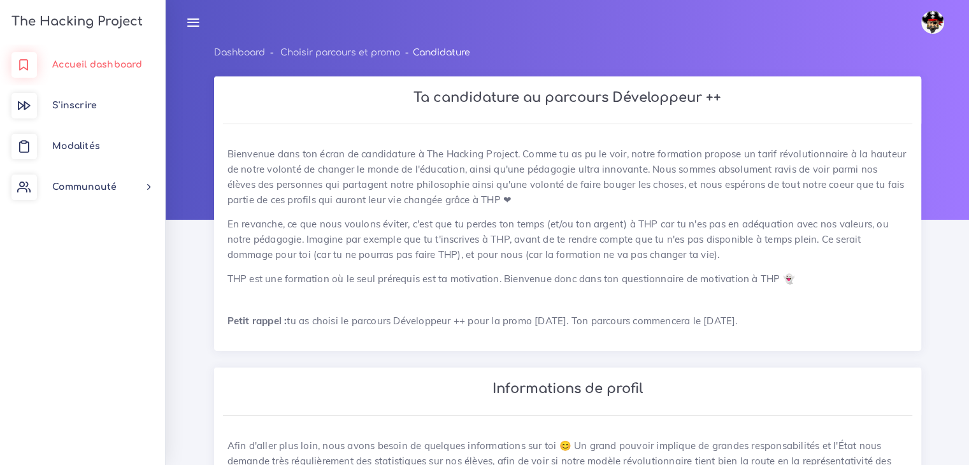
click at [82, 71] on link "Accueil dashboard" at bounding box center [82, 65] width 165 height 41
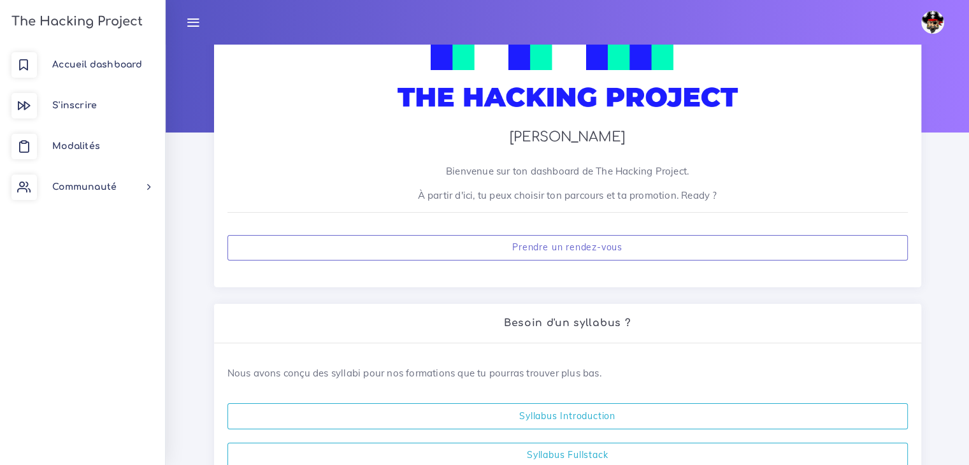
scroll to position [191, 0]
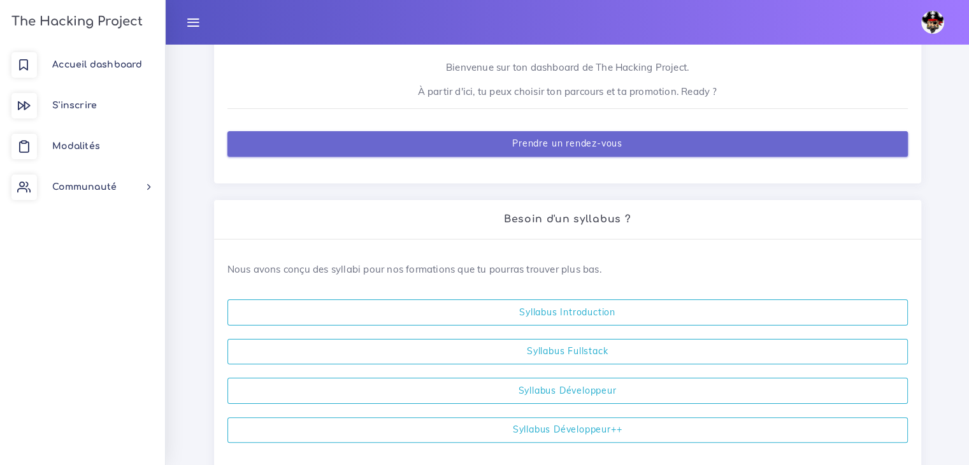
click at [598, 148] on link "Prendre un rendez-vous" at bounding box center [567, 144] width 680 height 26
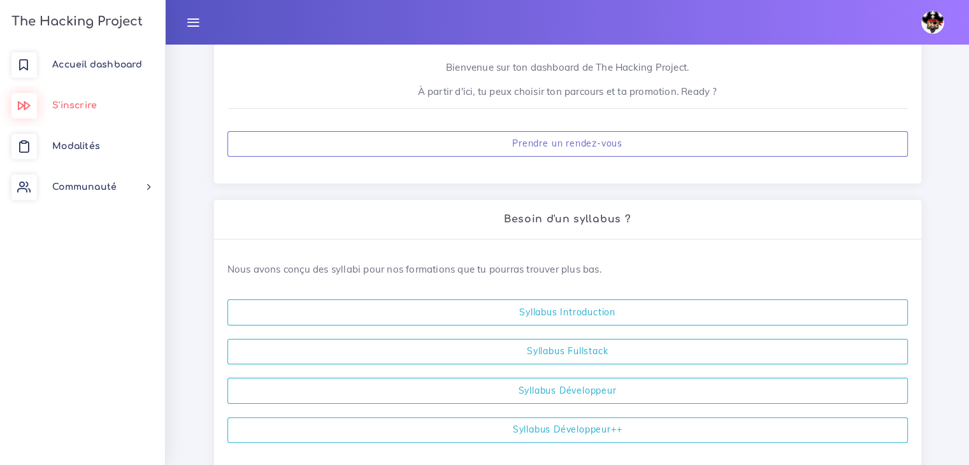
click at [94, 106] on span "S'inscrire" at bounding box center [74, 106] width 45 height 10
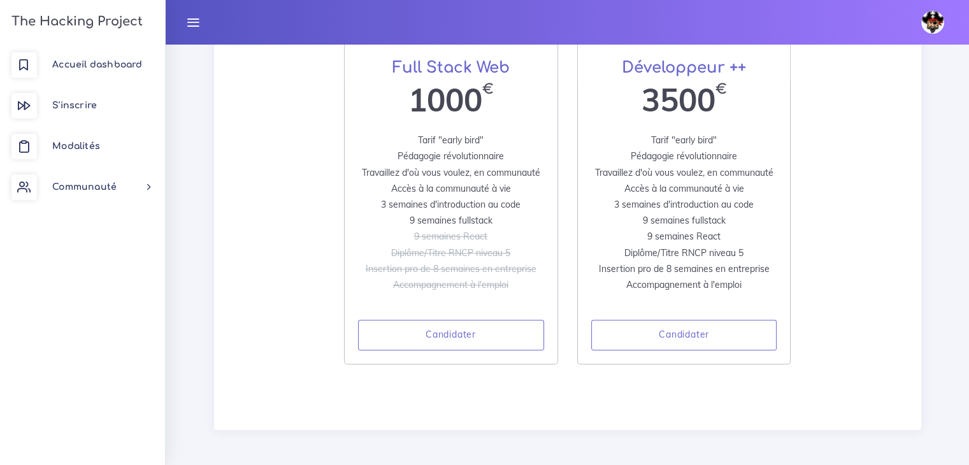
scroll to position [344, 0]
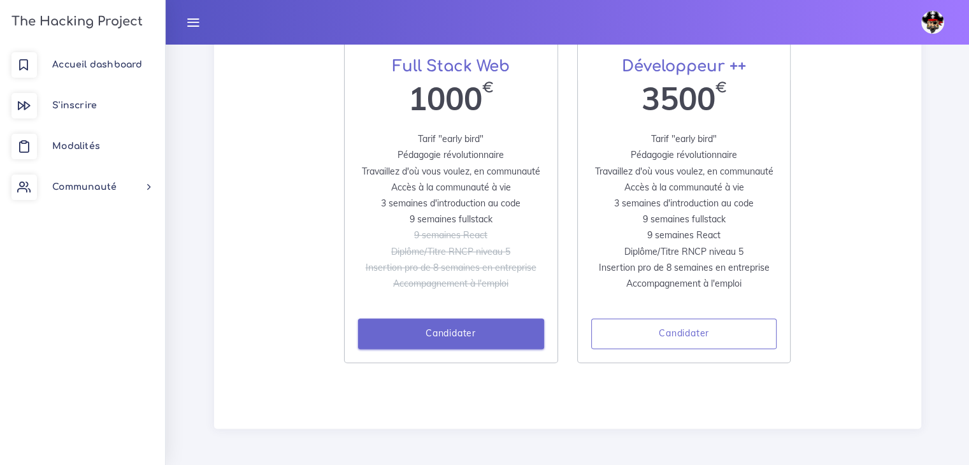
click at [469, 322] on link "Candidater" at bounding box center [451, 333] width 186 height 31
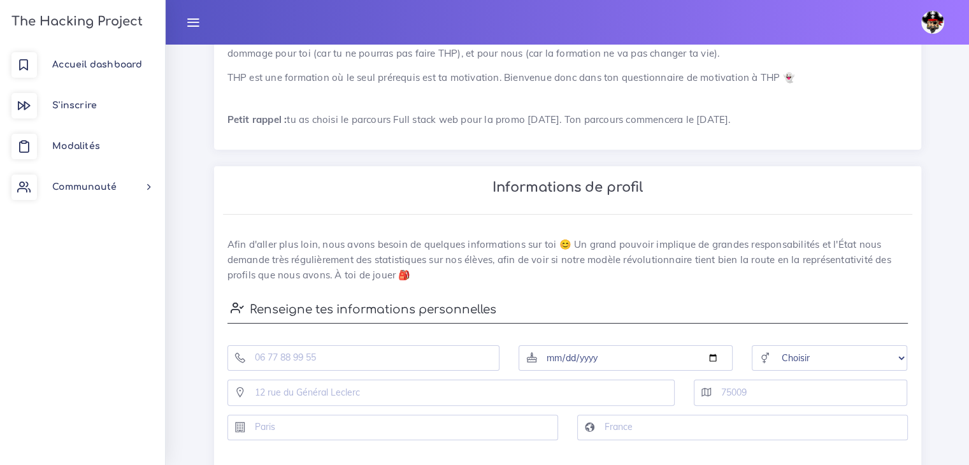
scroll to position [153, 0]
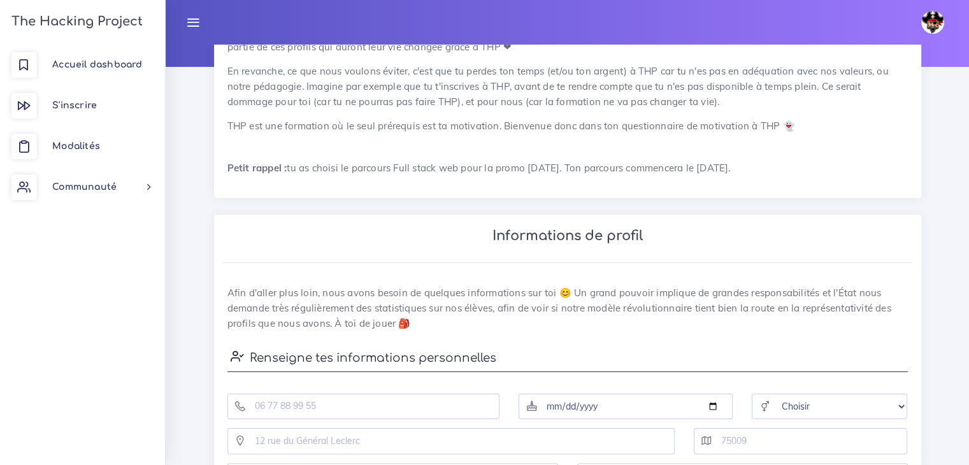
click at [926, 21] on img at bounding box center [932, 22] width 23 height 23
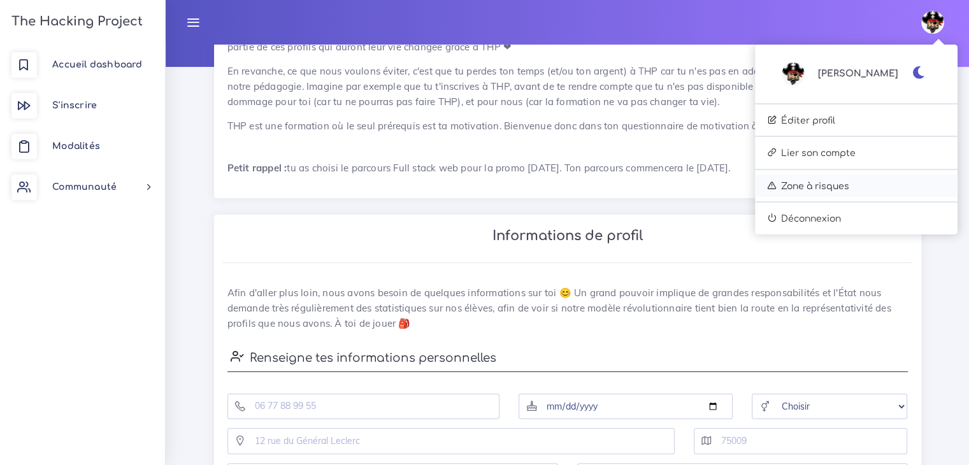
click at [825, 187] on link "Zone à risques" at bounding box center [856, 186] width 203 height 23
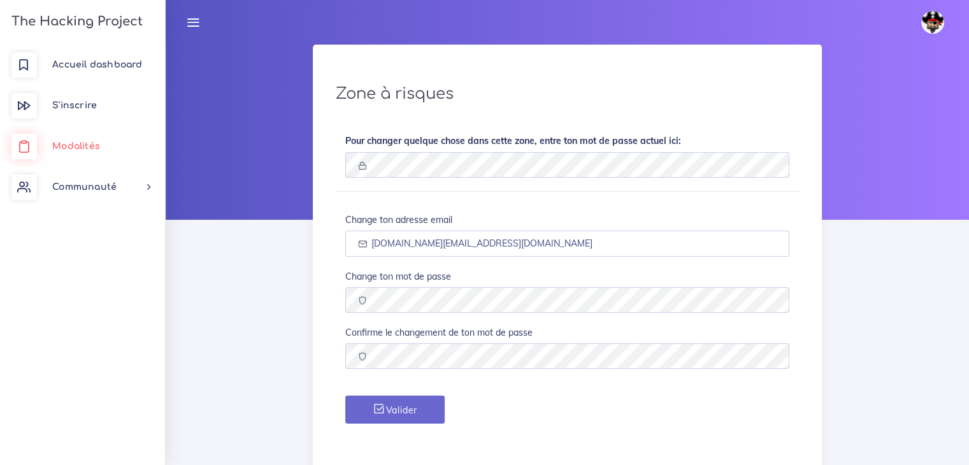
click at [76, 136] on link "Modalités" at bounding box center [82, 146] width 165 height 41
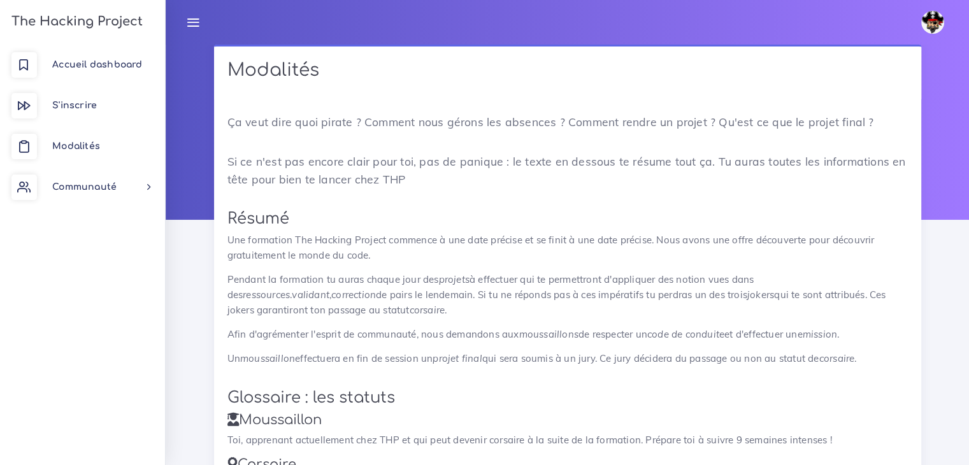
drag, startPoint x: 617, startPoint y: 241, endPoint x: 571, endPoint y: 76, distance: 171.4
